Goal: Navigation & Orientation: Go to known website

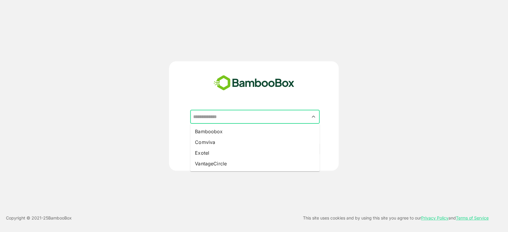
click at [229, 116] on input "text" at bounding box center [255, 116] width 127 height 11
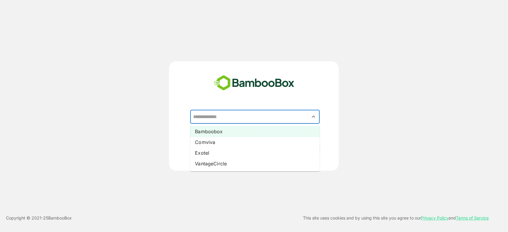
click at [228, 133] on li "Bamboobox" at bounding box center [255, 131] width 130 height 11
type input "*********"
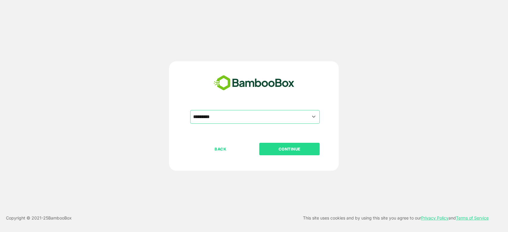
click at [290, 155] on button "CONTINUE" at bounding box center [289, 149] width 60 height 13
